Goal: Task Accomplishment & Management: Complete application form

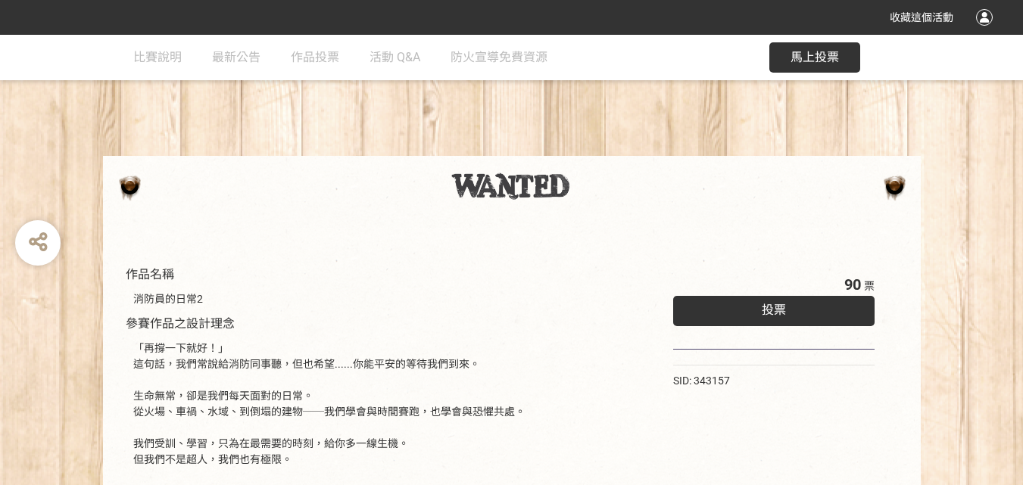
click at [804, 315] on div "投票" at bounding box center [774, 311] width 202 height 30
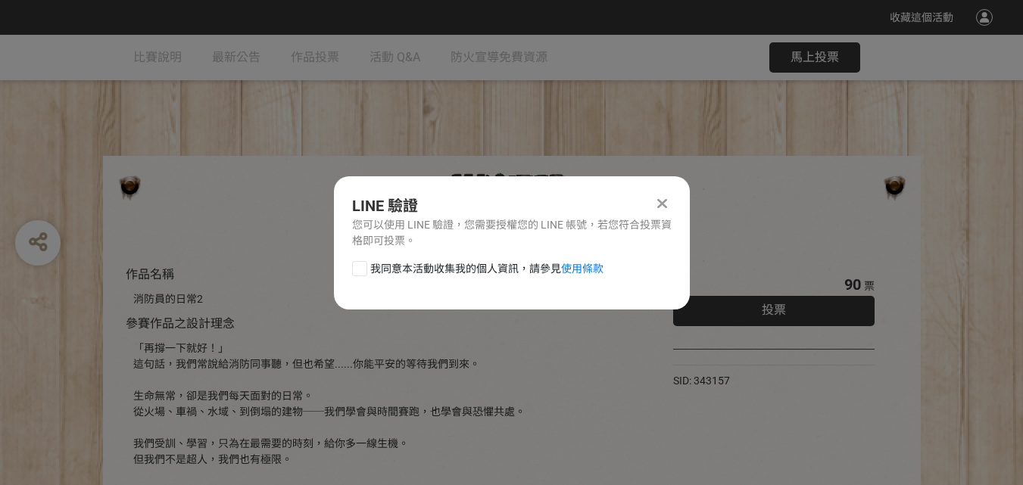
click at [360, 267] on div at bounding box center [359, 268] width 15 height 15
checkbox input "true"
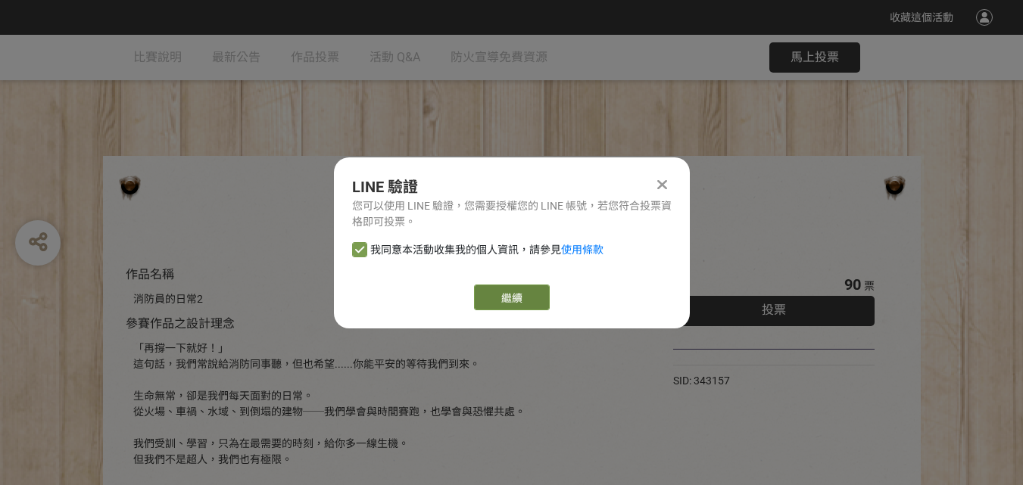
click at [505, 301] on link "繼續" at bounding box center [512, 298] width 76 height 26
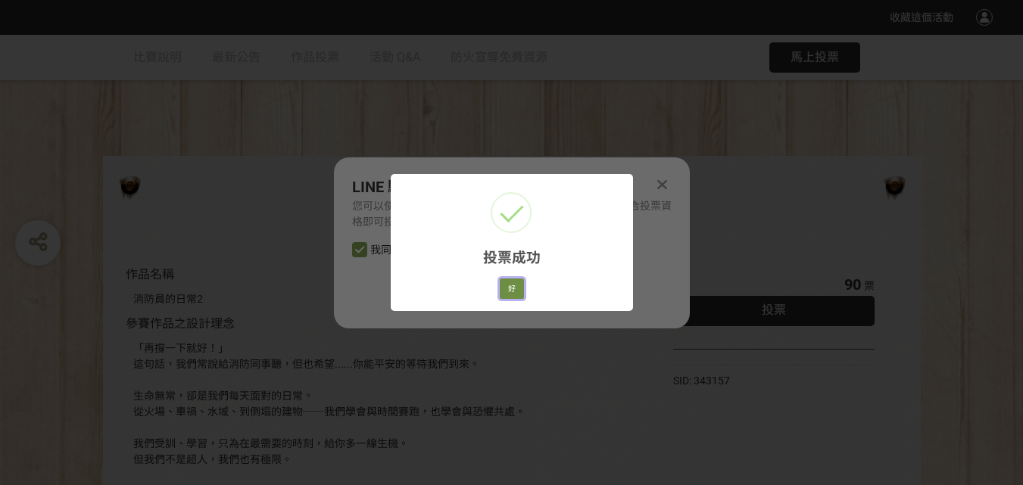
click at [508, 287] on button "好" at bounding box center [512, 289] width 24 height 21
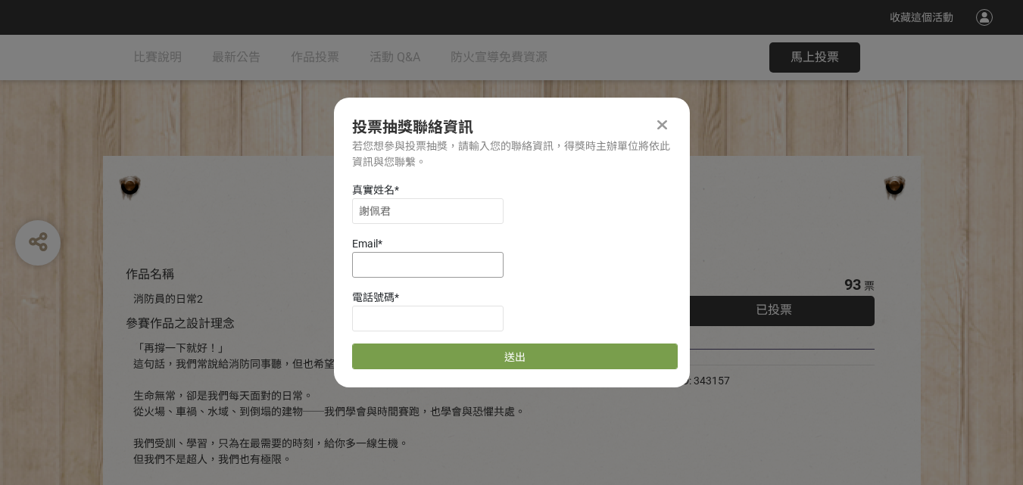
click at [453, 259] on input at bounding box center [427, 265] width 151 height 26
type input "[EMAIL_ADDRESS][DOMAIN_NAME]"
click at [432, 319] on input at bounding box center [427, 319] width 151 height 26
click at [631, 239] on div "Email *" at bounding box center [515, 244] width 326 height 16
click at [422, 321] on input at bounding box center [427, 319] width 151 height 26
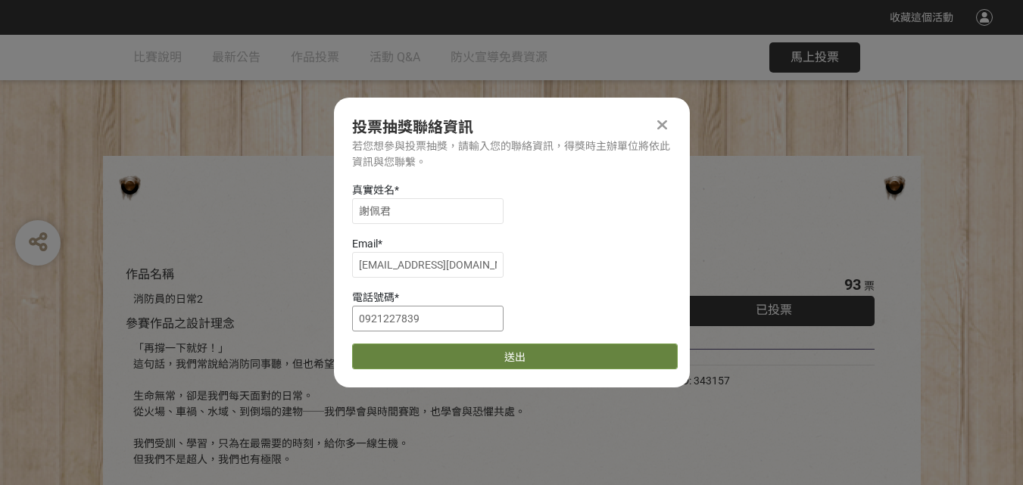
type input "0921227839"
click at [567, 351] on button "送出" at bounding box center [515, 357] width 326 height 26
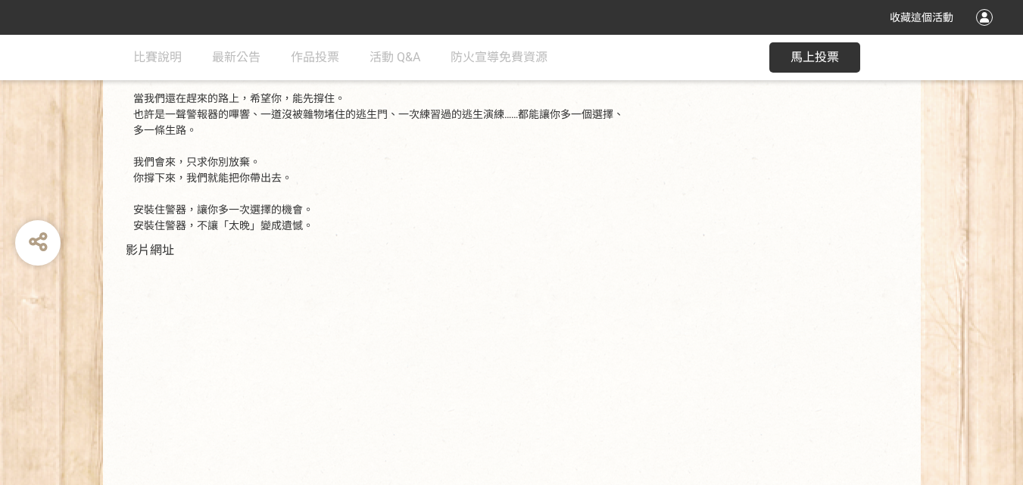
scroll to position [530, 0]
